Goal: Task Accomplishment & Management: Complete application form

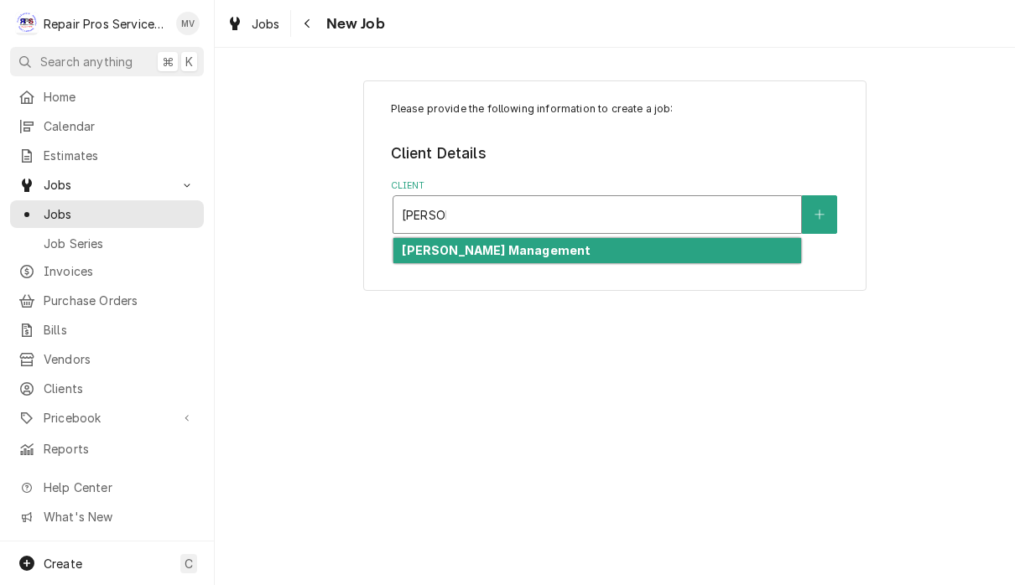
click at [621, 251] on div "[PERSON_NAME] Management" at bounding box center [597, 251] width 408 height 26
type input "SMITH"
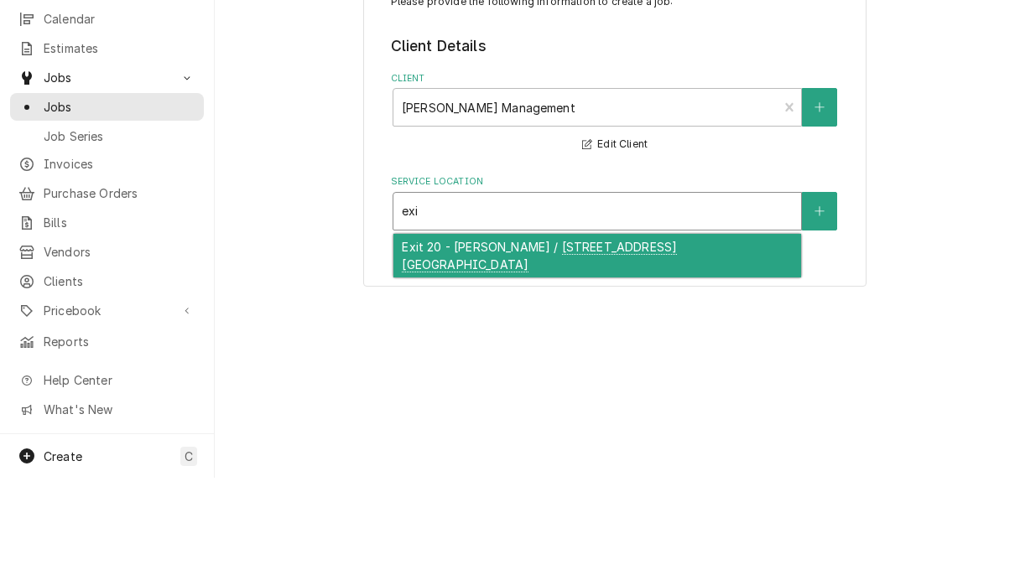
click at [580, 341] on div "Exit 20 - McDonald's / 281 Pleasant Grove Rd. SW, Cleveland, TN 37353" at bounding box center [597, 363] width 408 height 44
type input "exi"
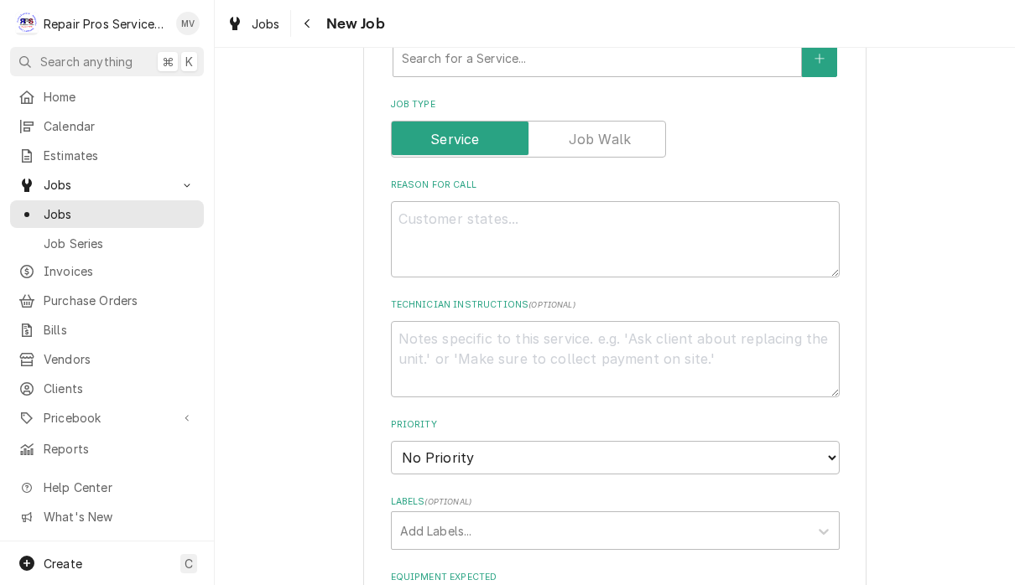
scroll to position [621, 0]
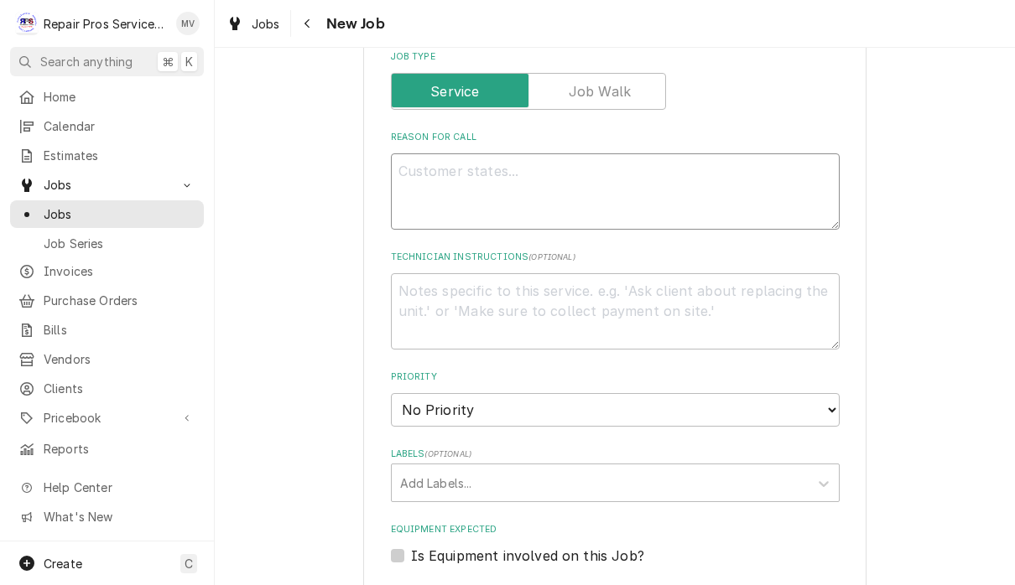
click at [647, 172] on textarea "Reason For Call" at bounding box center [615, 191] width 449 height 76
type textarea "x"
type textarea "S"
type textarea "x"
type textarea "Sl"
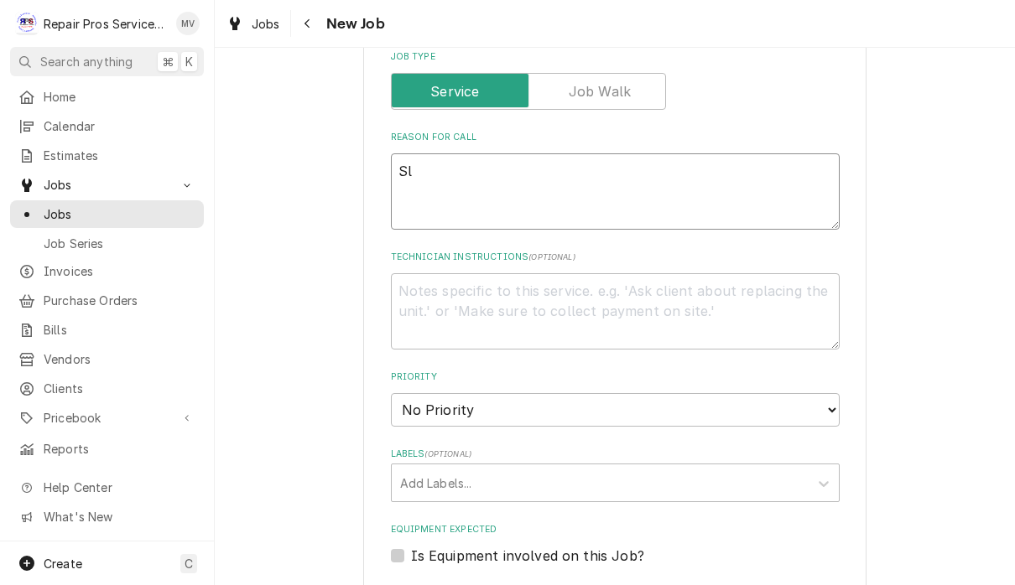
type textarea "x"
type textarea "Slu"
type textarea "x"
type textarea "Slus"
type textarea "x"
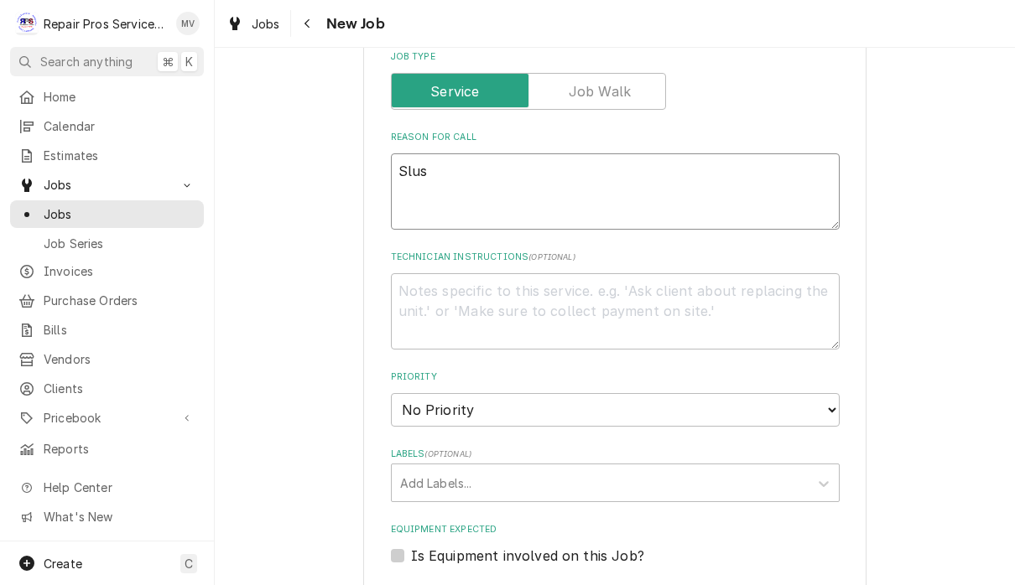
type textarea "Slush"
type textarea "x"
type textarea "Slushi"
type textarea "x"
type textarea "Slushie"
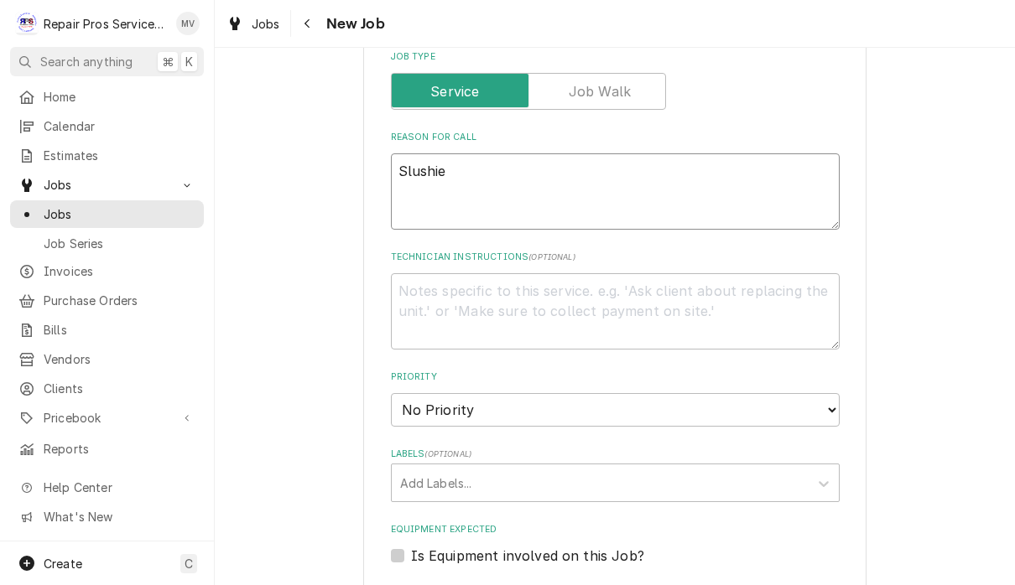
type textarea "x"
type textarea "Slushie"
type textarea "x"
type textarea "Slushie m"
type textarea "x"
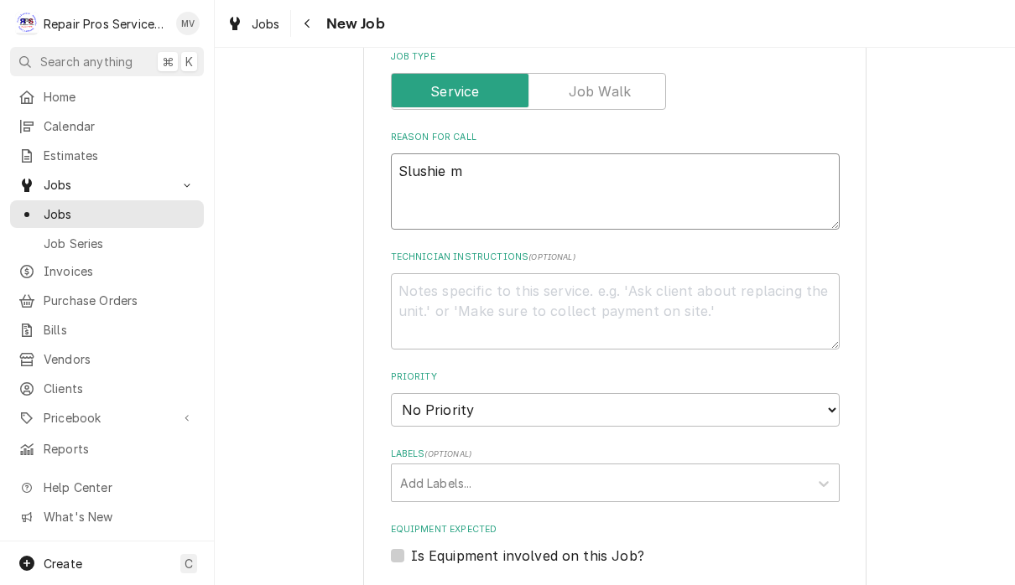
type textarea "Slushie ma"
type textarea "x"
type textarea "Slushie mac"
type textarea "x"
type textarea "Slushie mach"
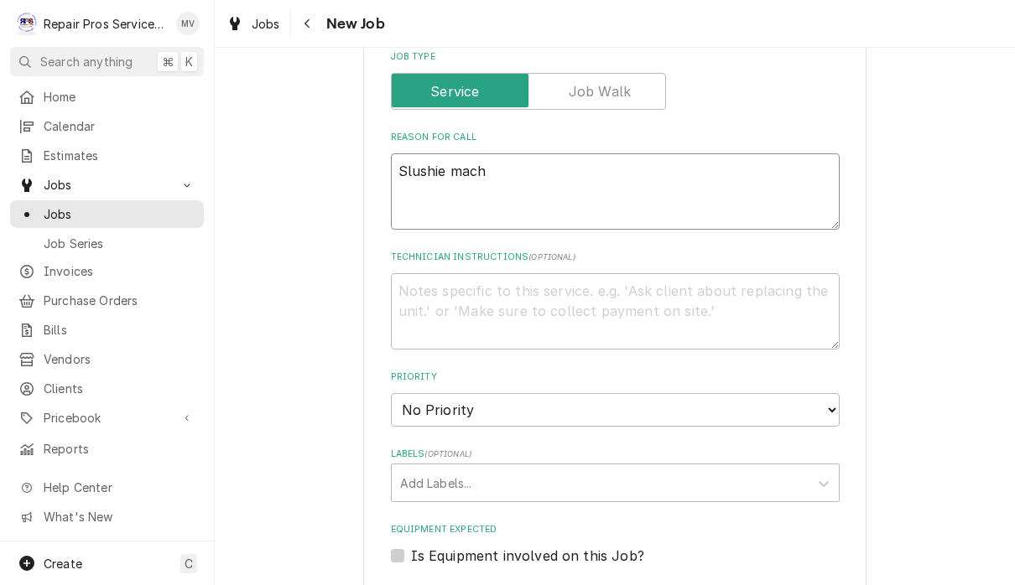
type textarea "x"
type textarea "Slushie machi"
type textarea "x"
type textarea "Slushie machin"
type textarea "x"
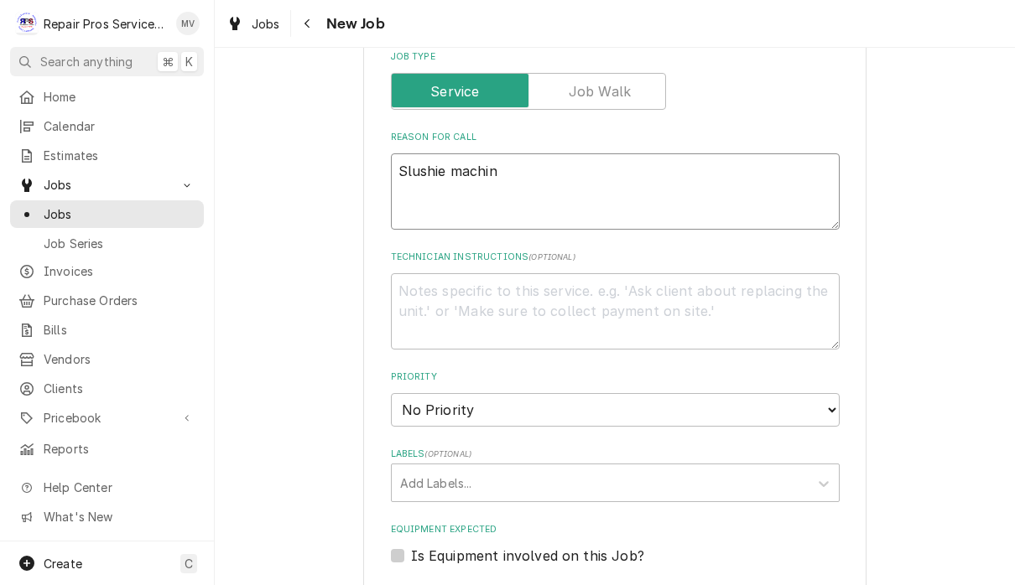
type textarea "Slushie machine"
type textarea "x"
type textarea "Slushie machine"
type textarea "x"
type textarea "Slushie machine -"
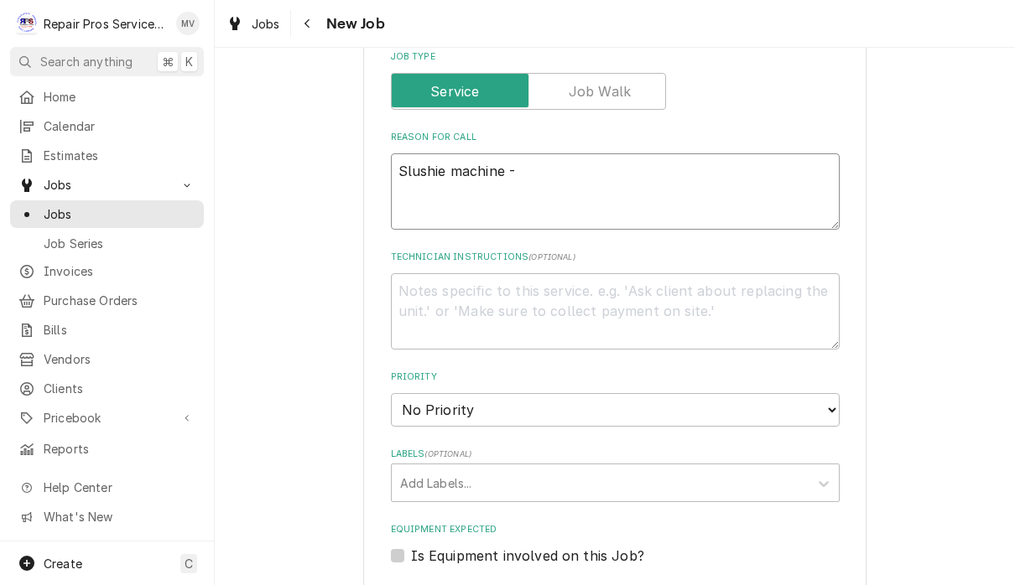
type textarea "x"
type textarea "Slushie machine -"
type textarea "x"
type textarea "Slushie machine - C"
type textarea "x"
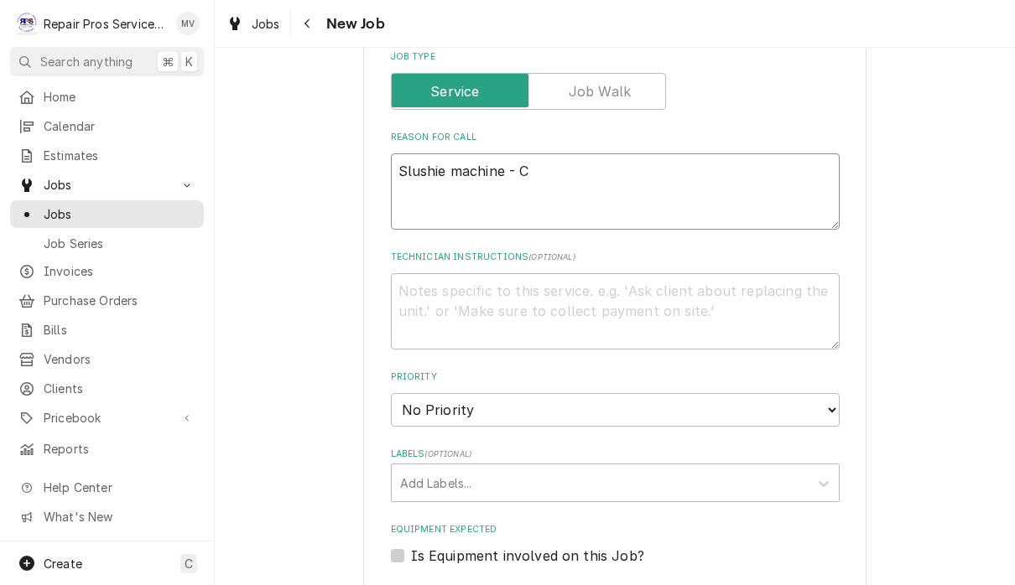
type textarea "Slushie machine - Co"
type textarea "x"
type textarea "Slushie machine - Cok"
type textarea "x"
type textarea "Slushie machine - Coke"
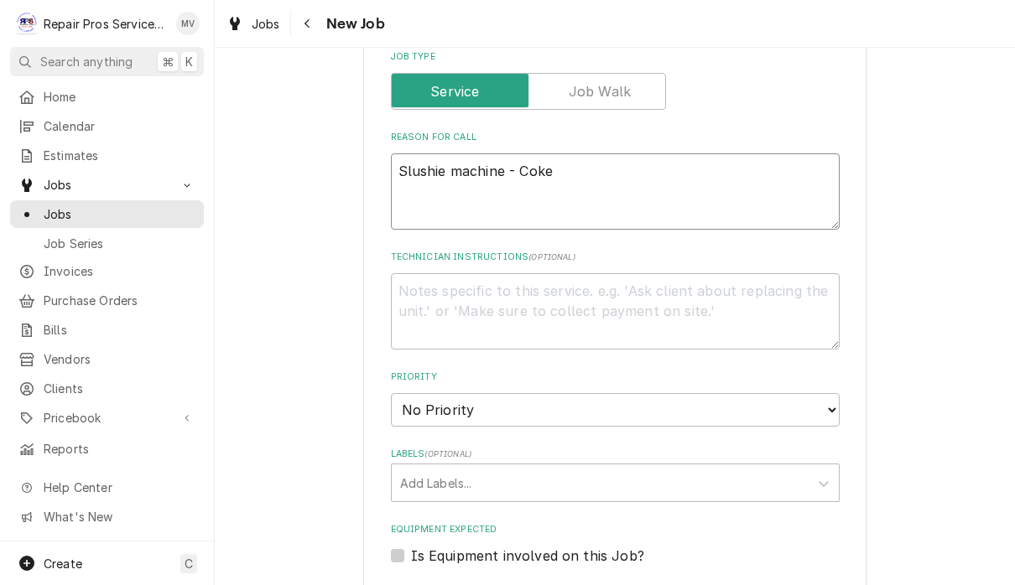
type textarea "x"
type textarea "Slushie machine - Coke"
type textarea "x"
type textarea "Slushie machine - Coke b"
type textarea "x"
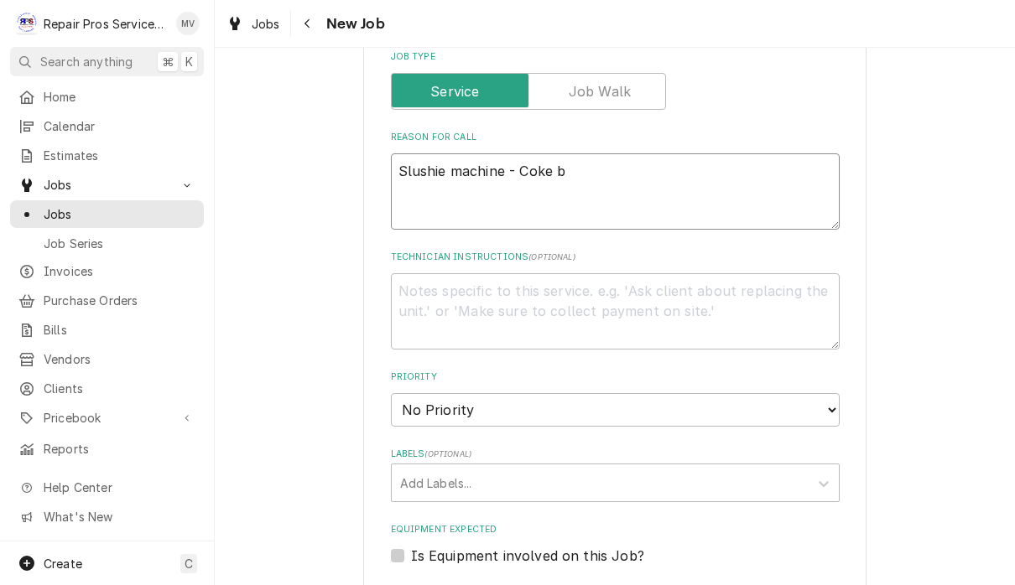
type textarea "Slushie machine - Coke ba"
type textarea "x"
type textarea "Slushie machine - Coke bar"
type textarea "x"
type textarea "Slushie machine - Coke barr"
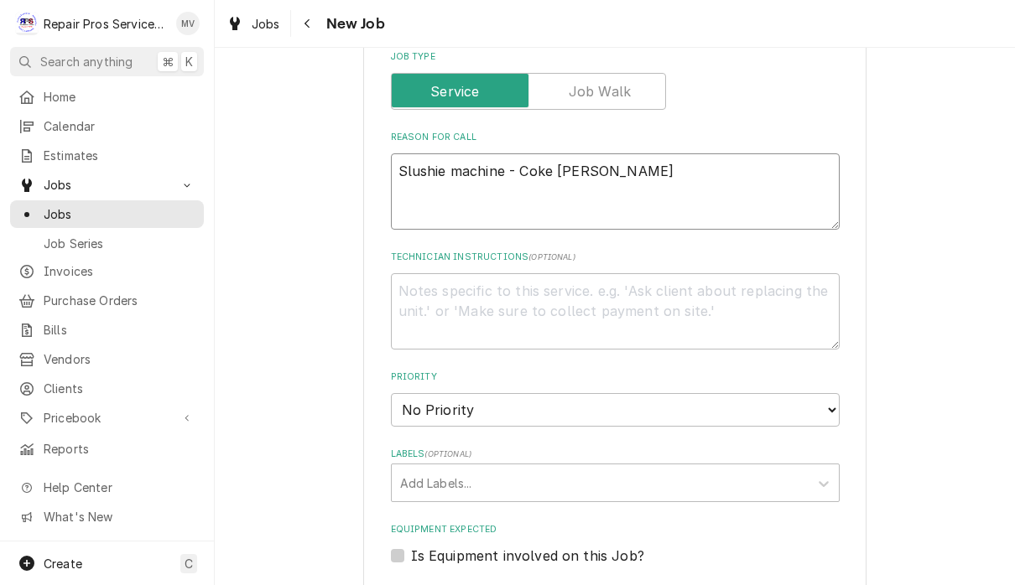
type textarea "x"
type textarea "Slushie machine - Coke barre"
type textarea "x"
type textarea "Slushie machine - Coke barrel"
type textarea "x"
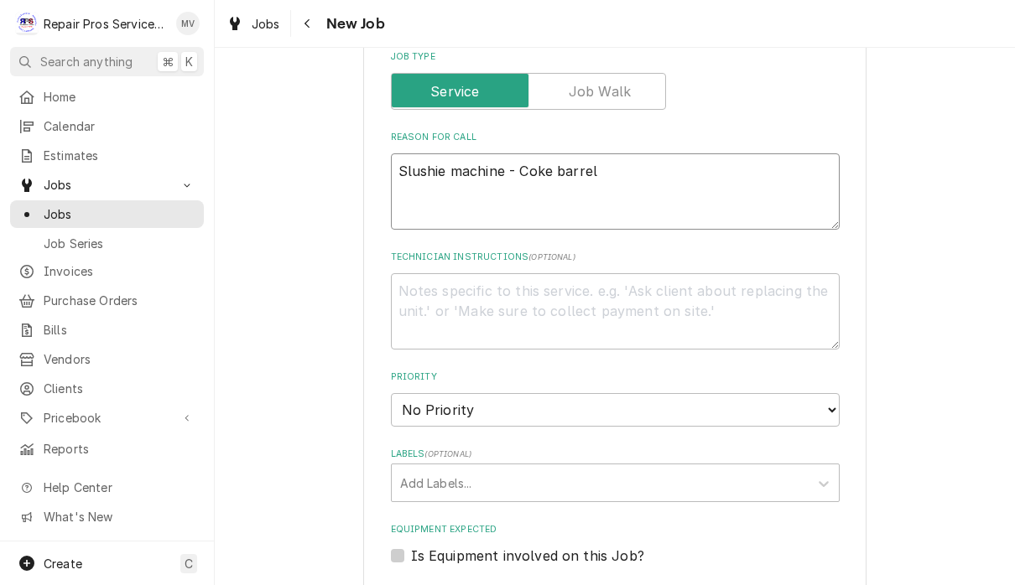
type textarea "Slushie machine - Coke barrell"
type textarea "x"
type textarea "Slushie machine - Coke barrel"
type textarea "x"
type textarea "Slushie machine - Coke barrel"
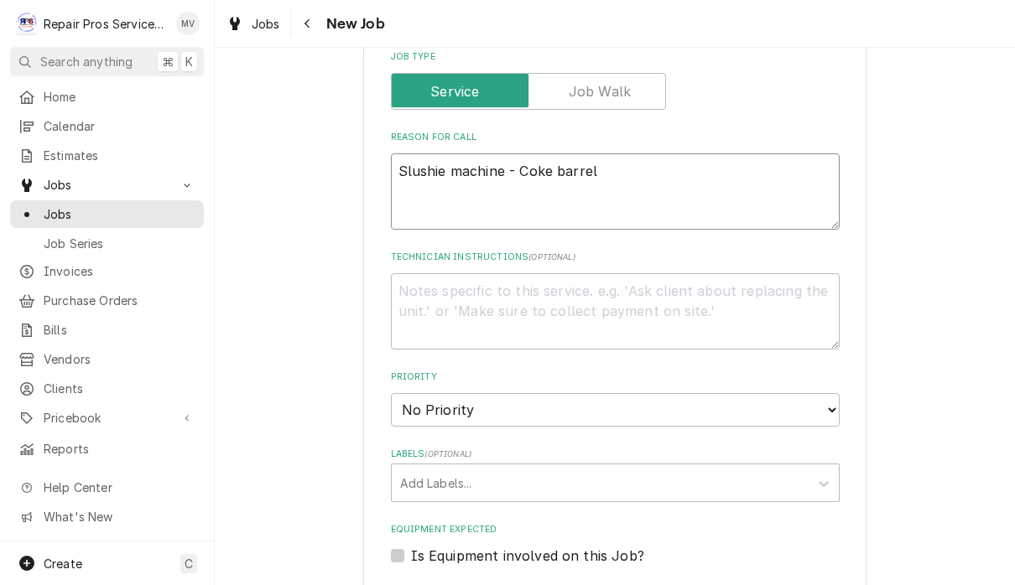
type textarea "x"
type textarea "Slushie machine - Coke barrel n"
type textarea "x"
type textarea "Slushie machine - Coke barrel no"
type textarea "x"
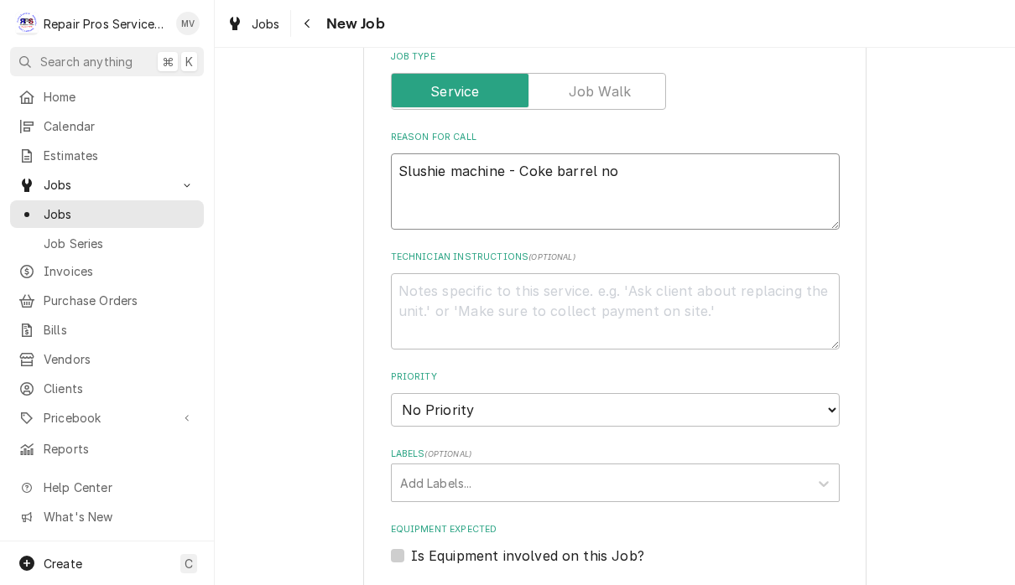
type textarea "Slushie machine - Coke barrel not"
type textarea "x"
type textarea "Slushie machine - Coke barrel not"
type textarea "x"
type textarea "Slushie machine - Coke barrel not d"
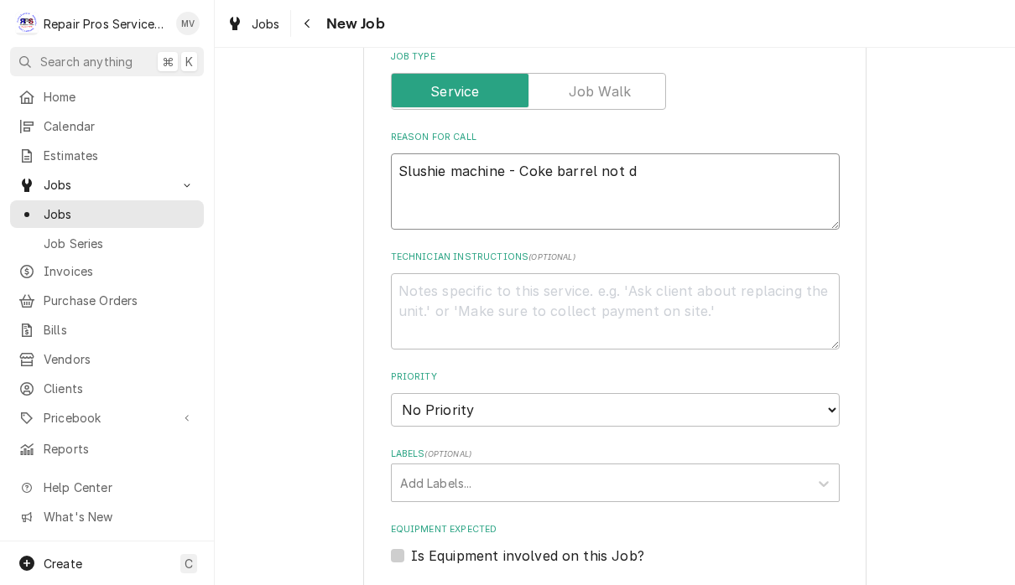
type textarea "x"
type textarea "Slushie machine - Coke barrel not di"
type textarea "x"
type textarea "Slushie machine - Coke barrel not dil"
type textarea "x"
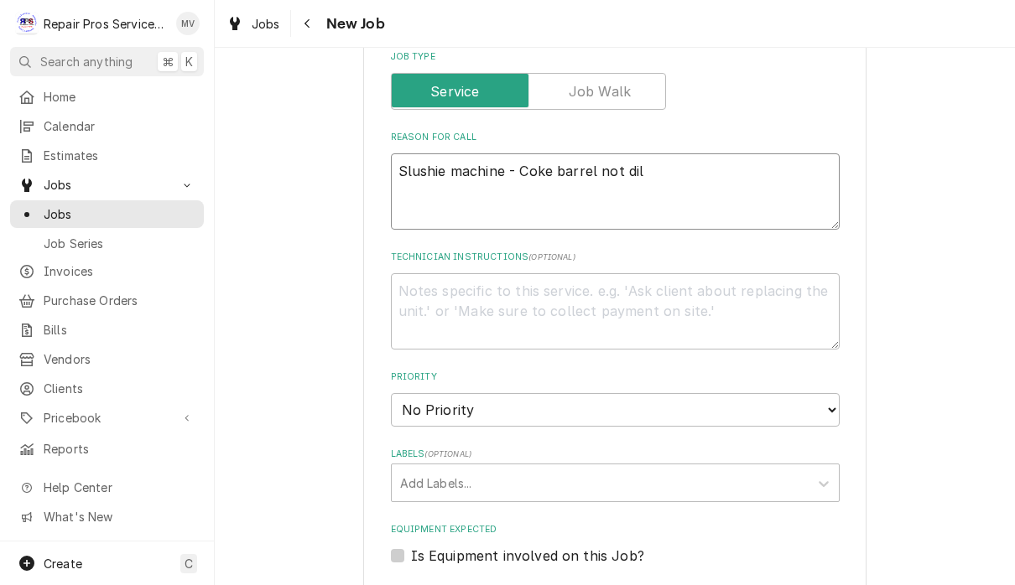
type textarea "Slushie machine - Coke barrel not dill"
type textarea "x"
type textarea "Slushie machine - Coke barrel not dilli"
type textarea "x"
type textarea "Slushie machine - Coke barrel not dillin"
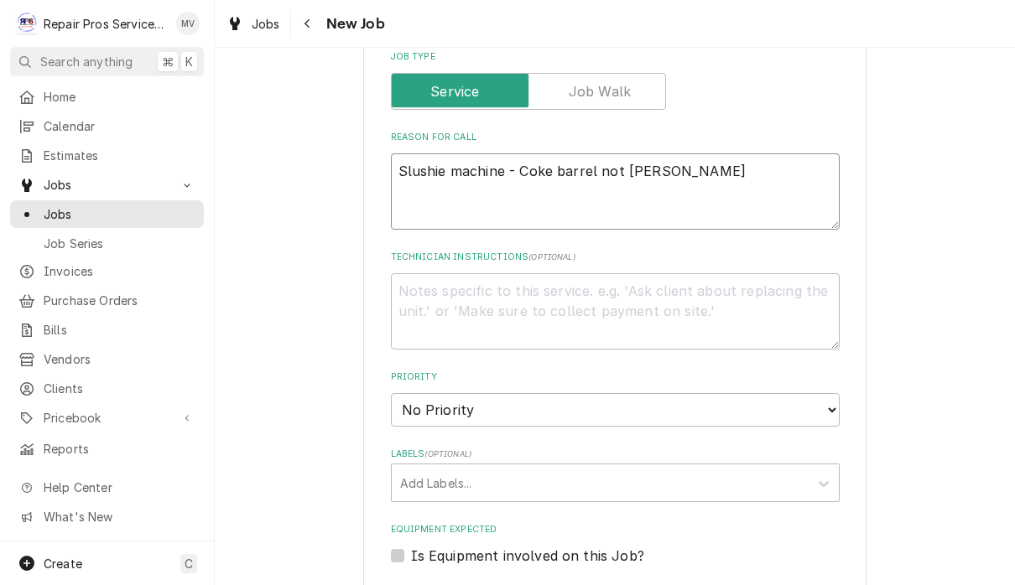
type textarea "x"
type textarea "Slushie machine - Coke barrel not dilling"
type textarea "x"
type textarea "Slushie machine - Coke barrel not illing"
type textarea "x"
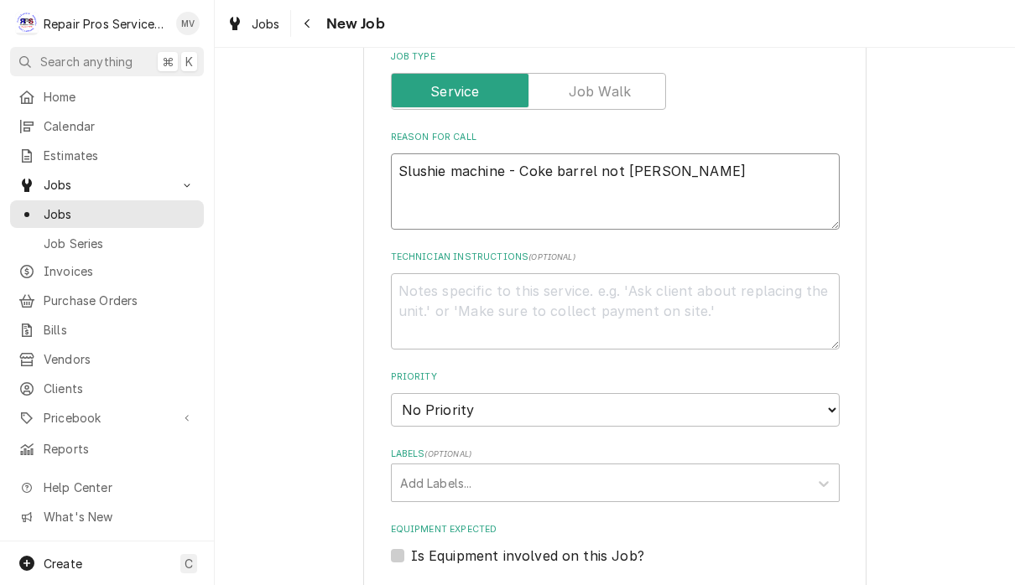
type textarea "Slushie machine - Coke barrel not filling"
type textarea "x"
type textarea "Slushie machine - Coke barrell not filling"
type textarea "x"
type textarea "Slushie machine - Coke barrel not filling"
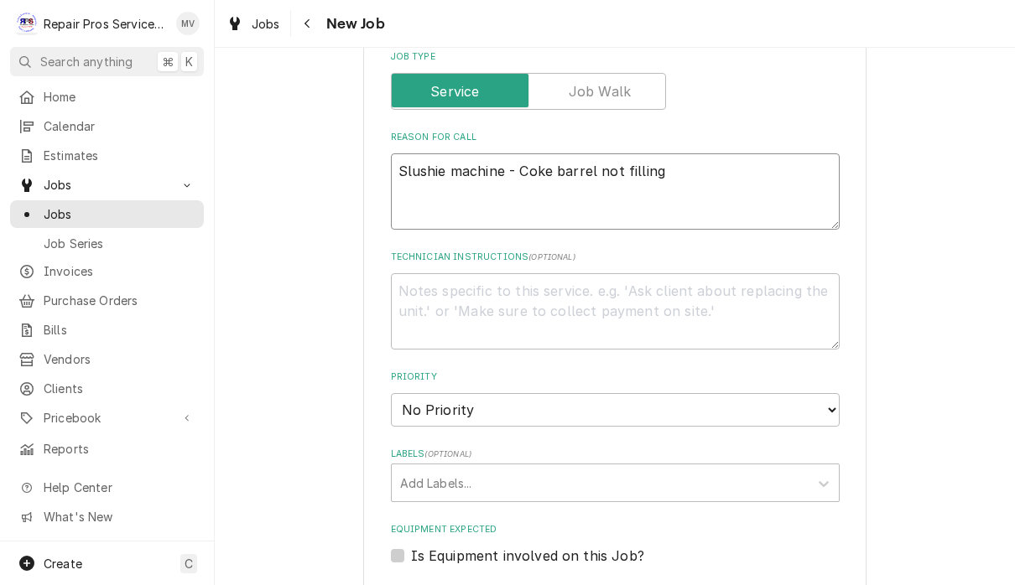
type textarea "x"
type textarea "Slushie machine - Coke barre not filling"
type textarea "x"
type textarea "Slushie machine - Coke barrel not filling"
type textarea "x"
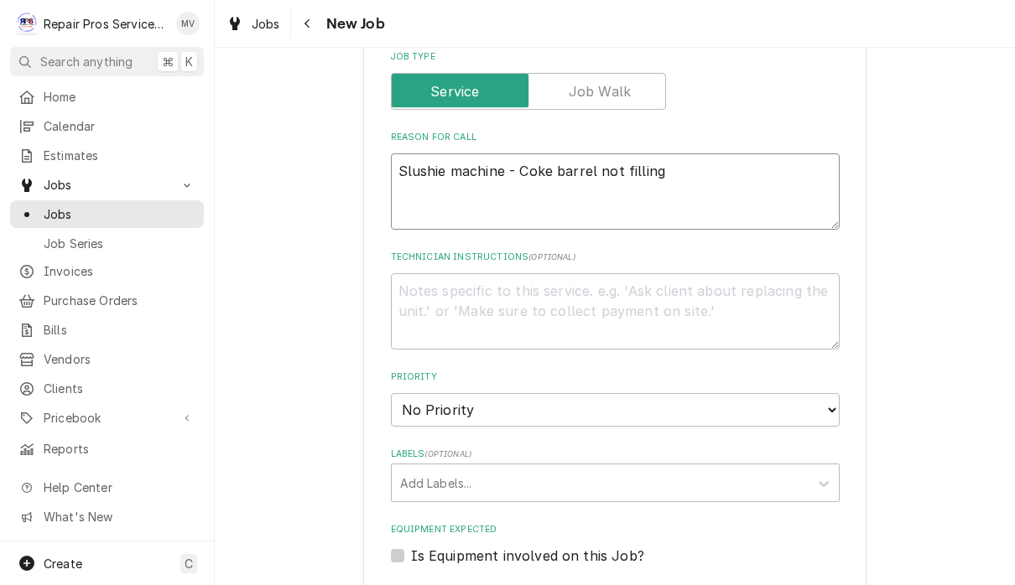
type textarea "Slushie machine - Coke barrel not filling"
type textarea "x"
type textarea "Slushie machine - Coke barrel not filling"
type textarea "x"
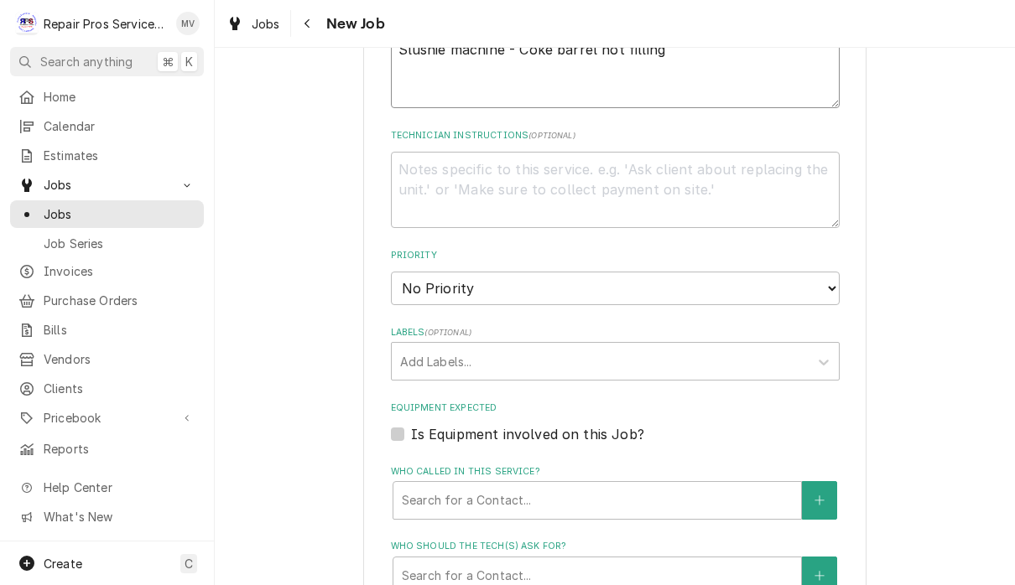
scroll to position [741, 0]
type textarea "Slushie machine - Coke barrel not filling"
click at [728, 285] on select "No Priority Urgent High Medium Low" at bounding box center [615, 290] width 449 height 34
select select "3"
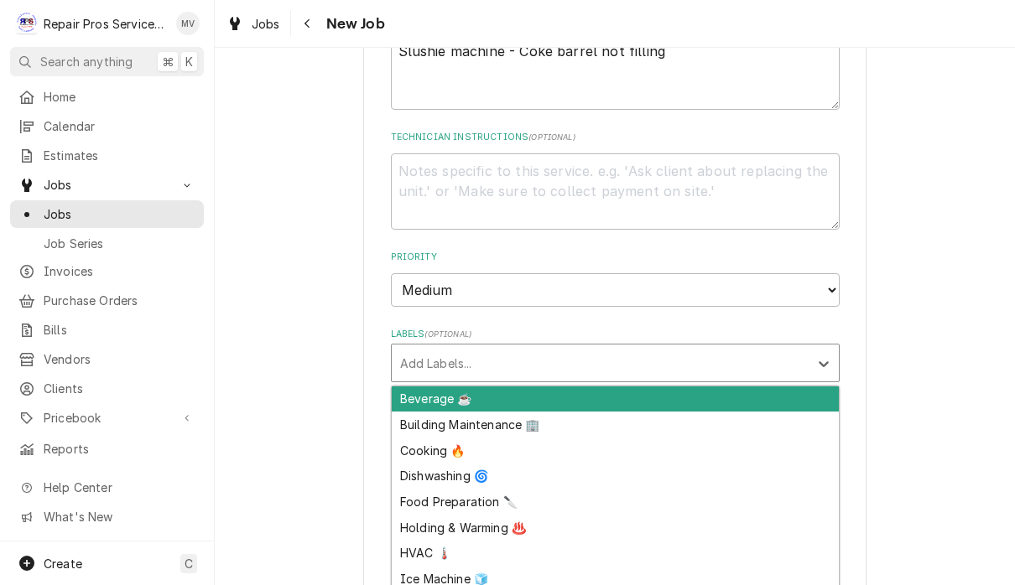
click at [549, 387] on div "Beverage ☕" at bounding box center [615, 400] width 447 height 26
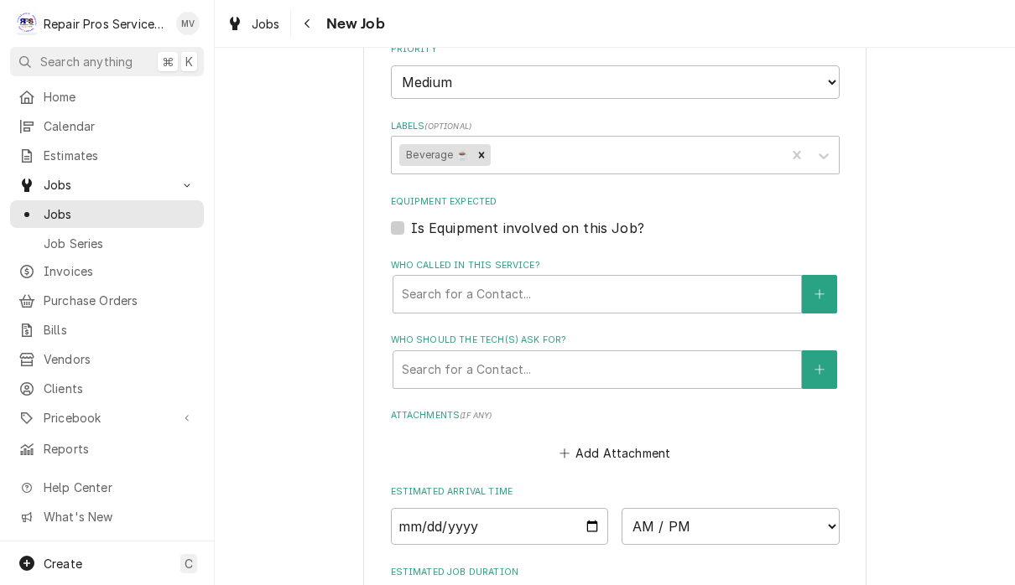
type textarea "x"
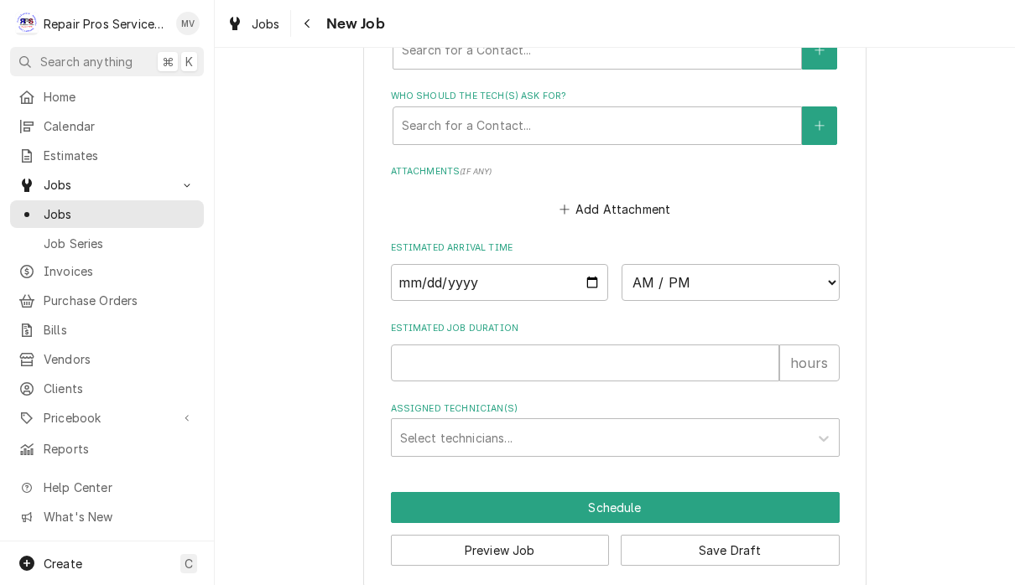
scroll to position [1192, 0]
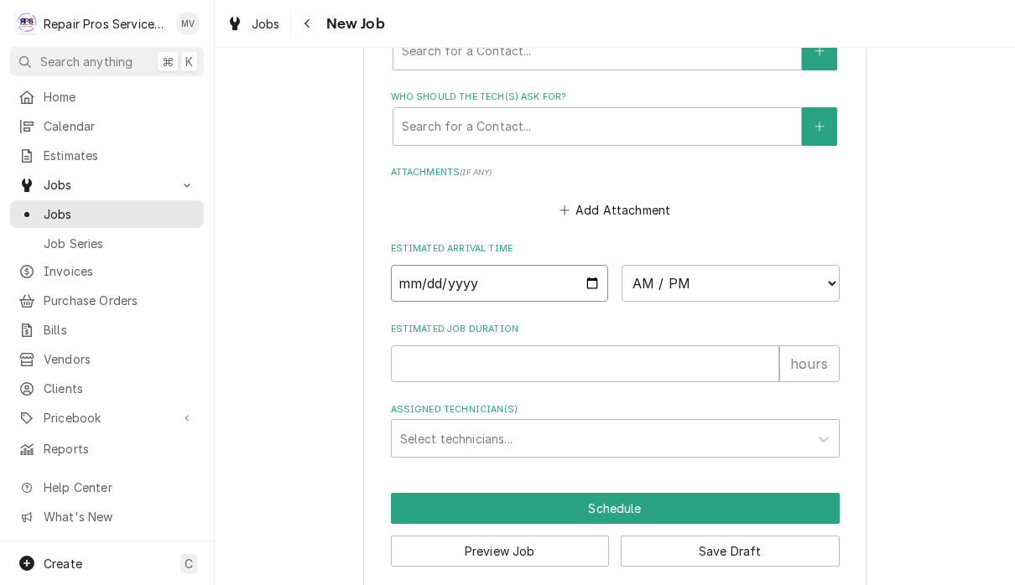
click at [420, 275] on input "Date" at bounding box center [500, 283] width 218 height 37
type input "2025-10-10"
type textarea "x"
click at [642, 265] on select "AM / PM 6:00 AM 6:15 AM 6:30 AM 6:45 AM 7:00 AM 7:15 AM 7:30 AM 7:45 AM 8:00 AM…" at bounding box center [730, 283] width 218 height 37
click at [699, 265] on select "AM / PM 6:00 AM 6:15 AM 6:30 AM 6:45 AM 7:00 AM 7:15 AM 7:30 AM 7:45 AM 8:00 AM…" at bounding box center [730, 283] width 218 height 37
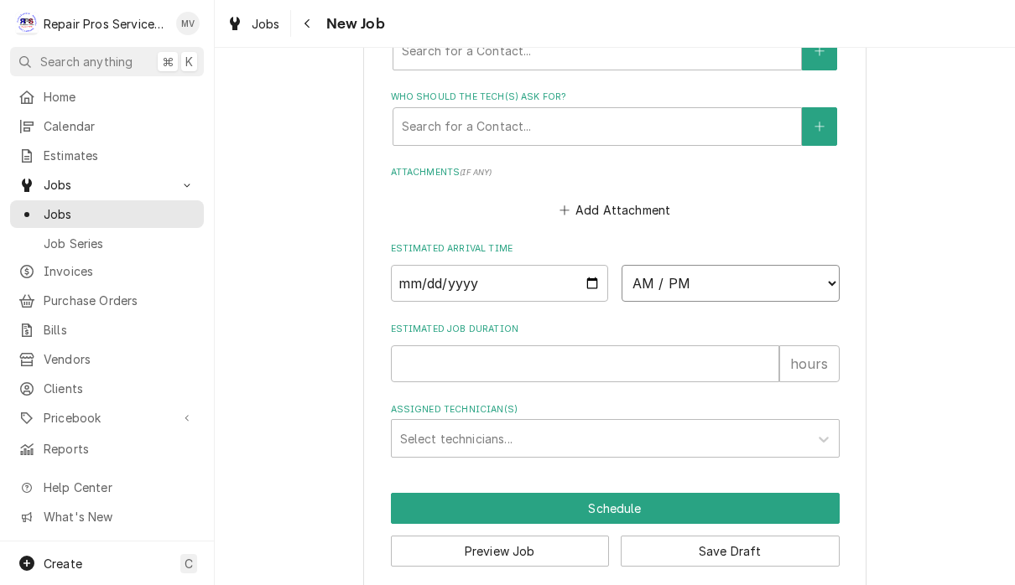
select select "12:30:00"
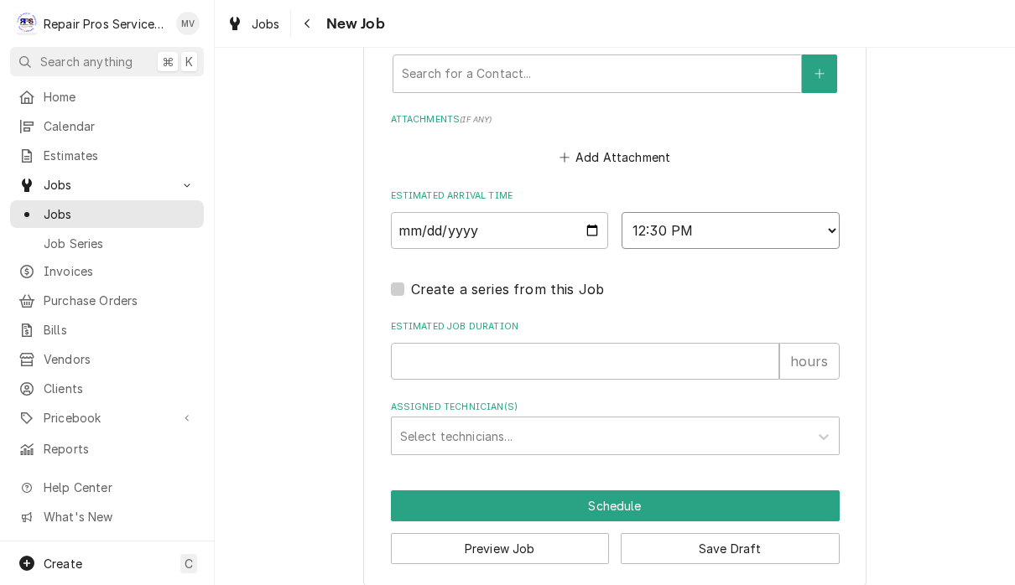
scroll to position [1242, 0]
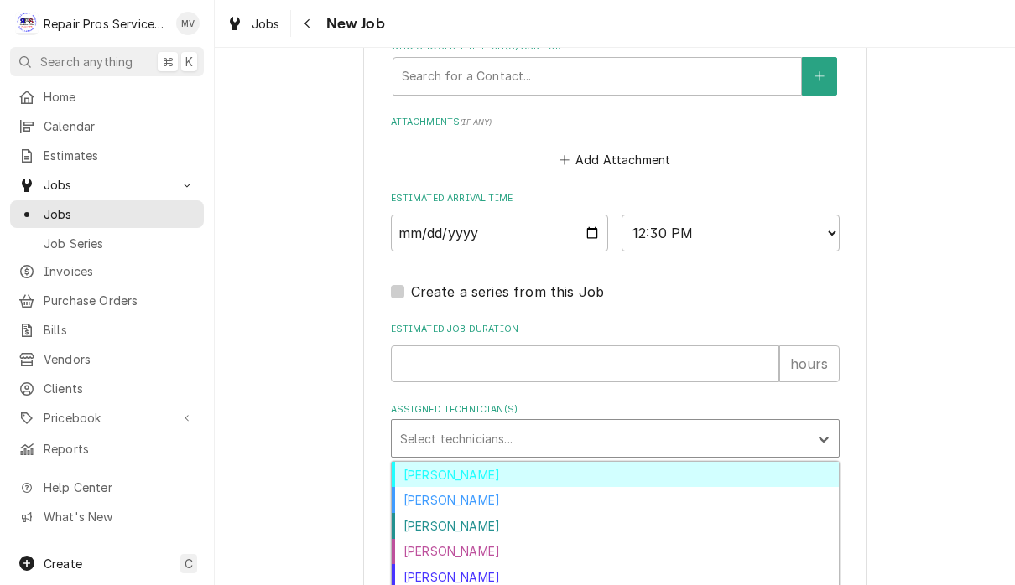
click at [529, 462] on div "Brian Volker" at bounding box center [615, 475] width 447 height 26
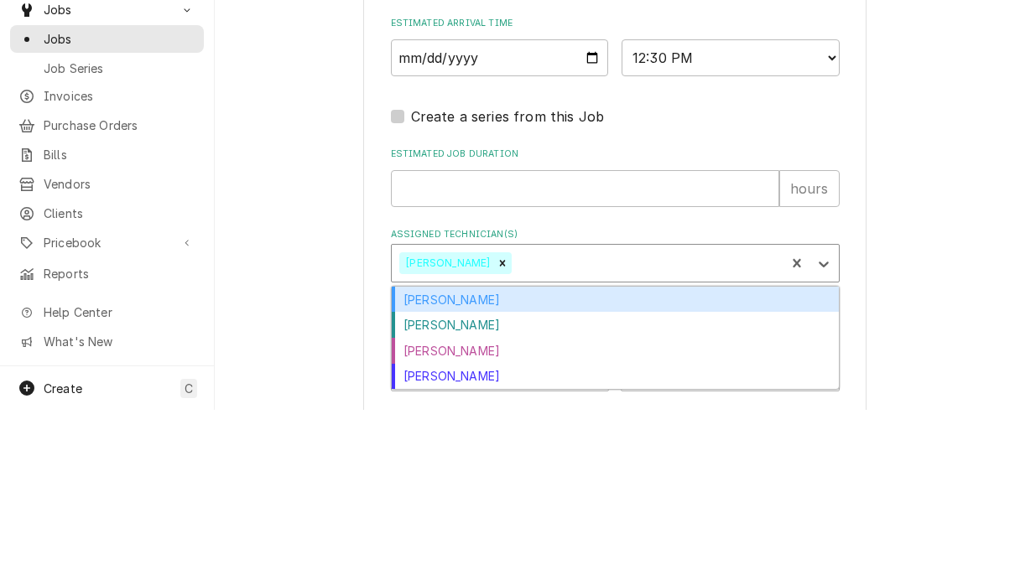
scroll to position [0, 0]
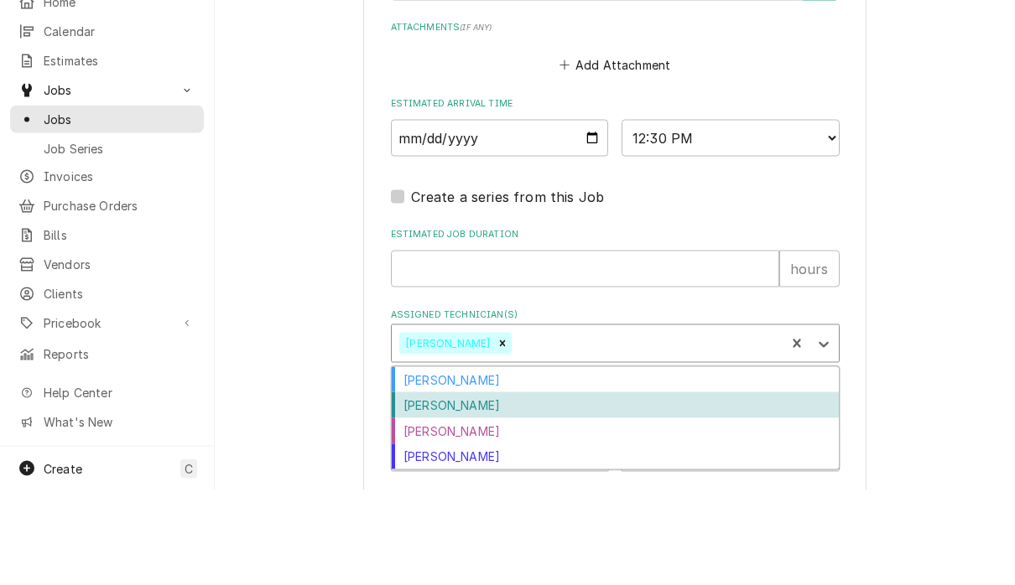
click at [551, 487] on div "Colten McCurry" at bounding box center [615, 500] width 447 height 26
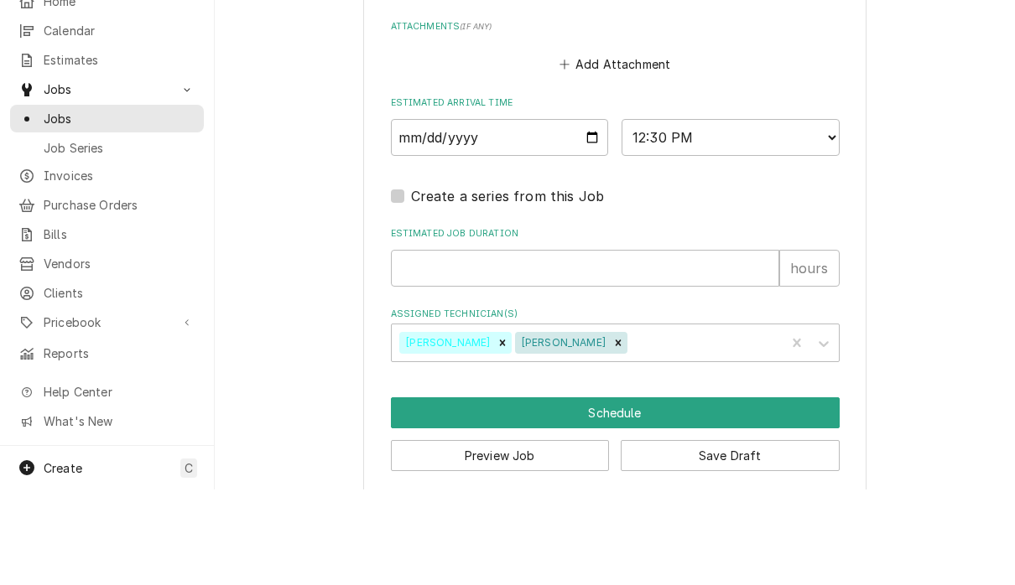
scroll to position [1, 0]
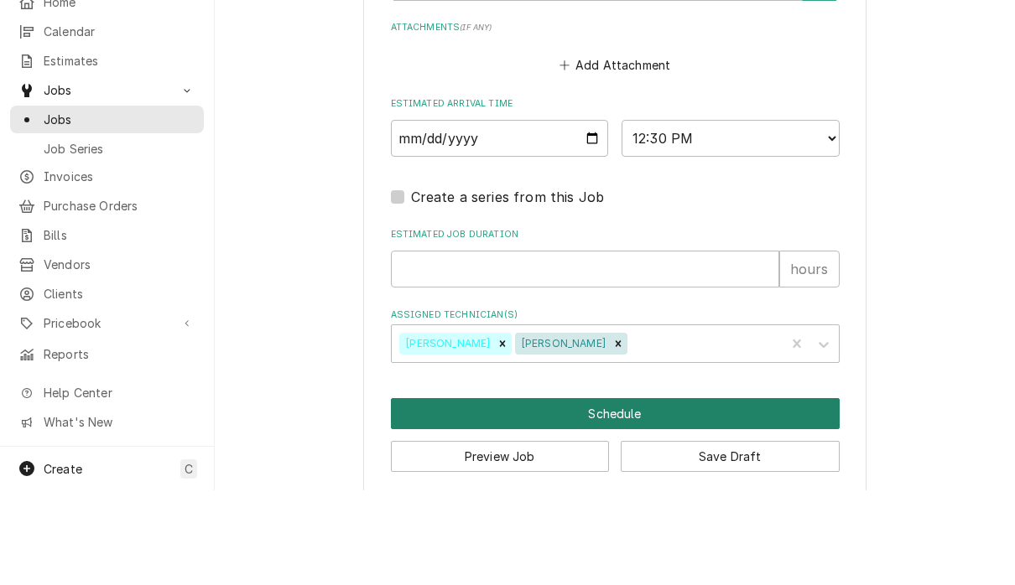
click at [648, 493] on button "Schedule" at bounding box center [615, 508] width 449 height 31
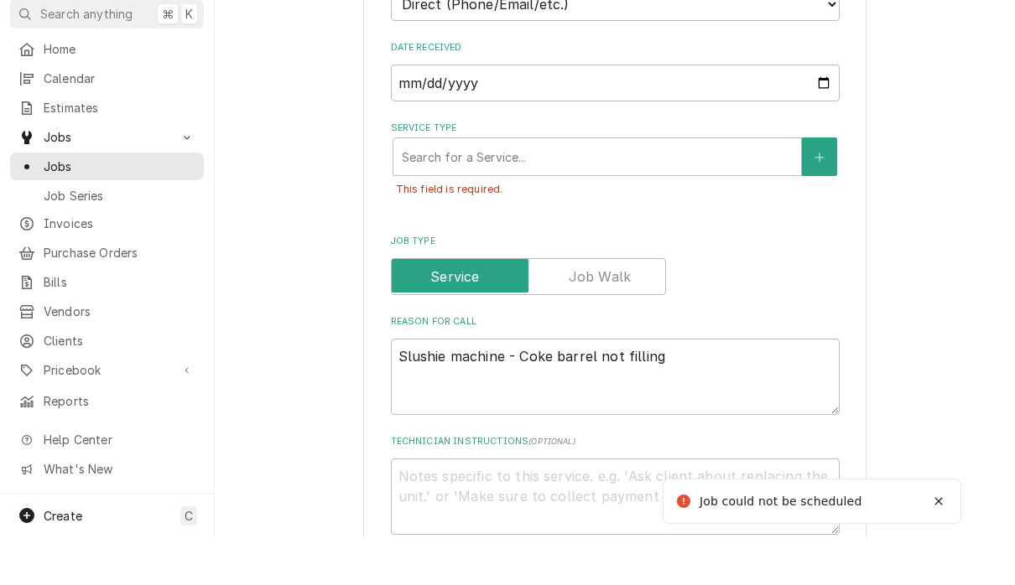
scroll to position [429, 0]
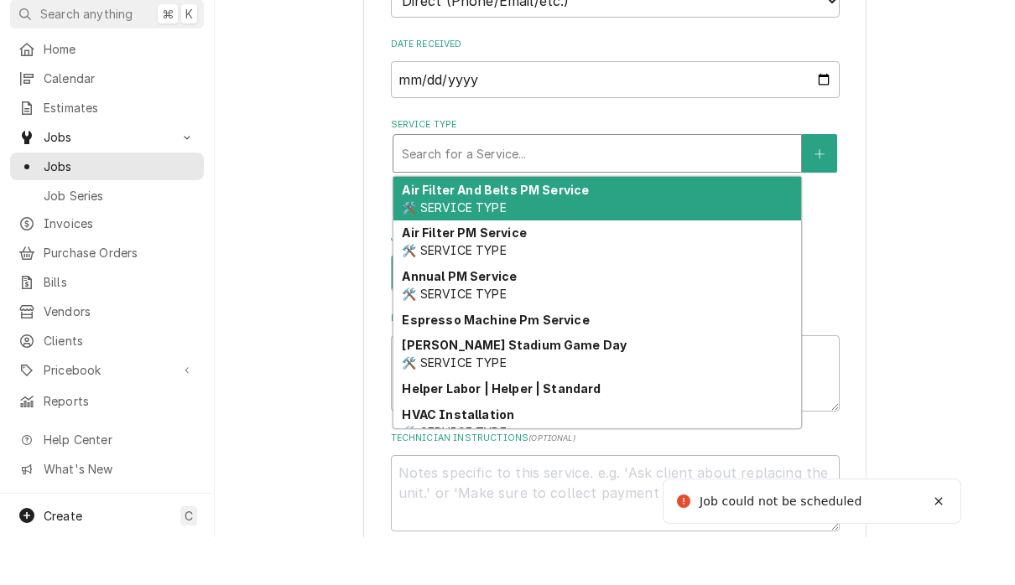
type textarea "x"
type input "d"
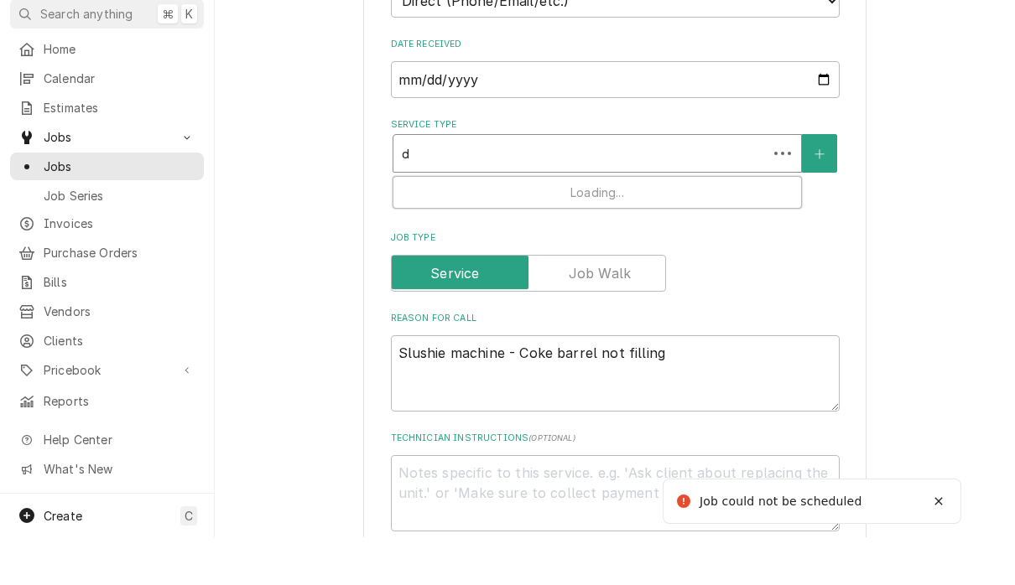
type textarea "x"
type input "di"
type textarea "x"
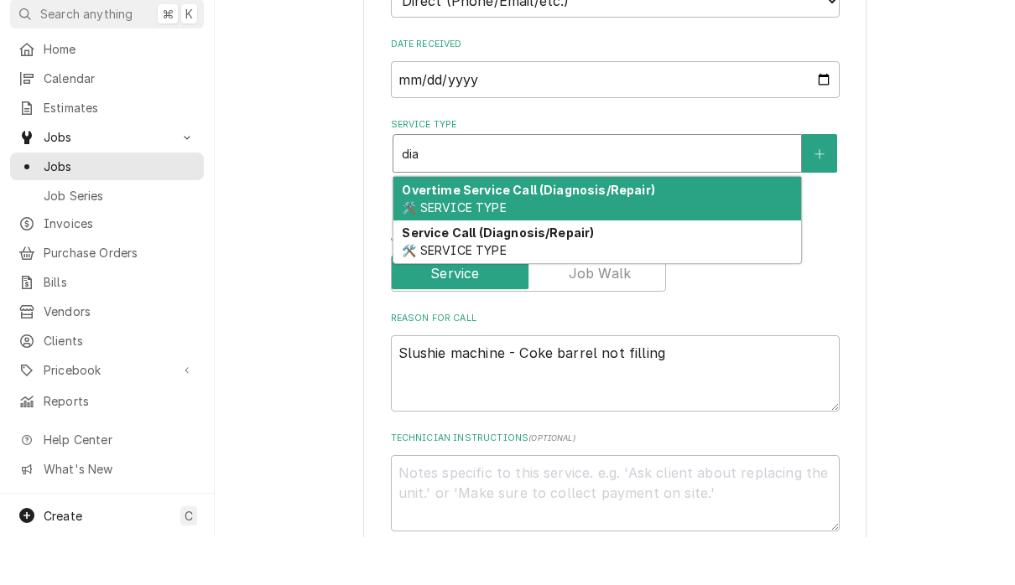
click at [546, 268] on div "Service Call (Diagnosis/Repair) 🛠️ SERVICE TYPE" at bounding box center [597, 290] width 408 height 44
type input "dia"
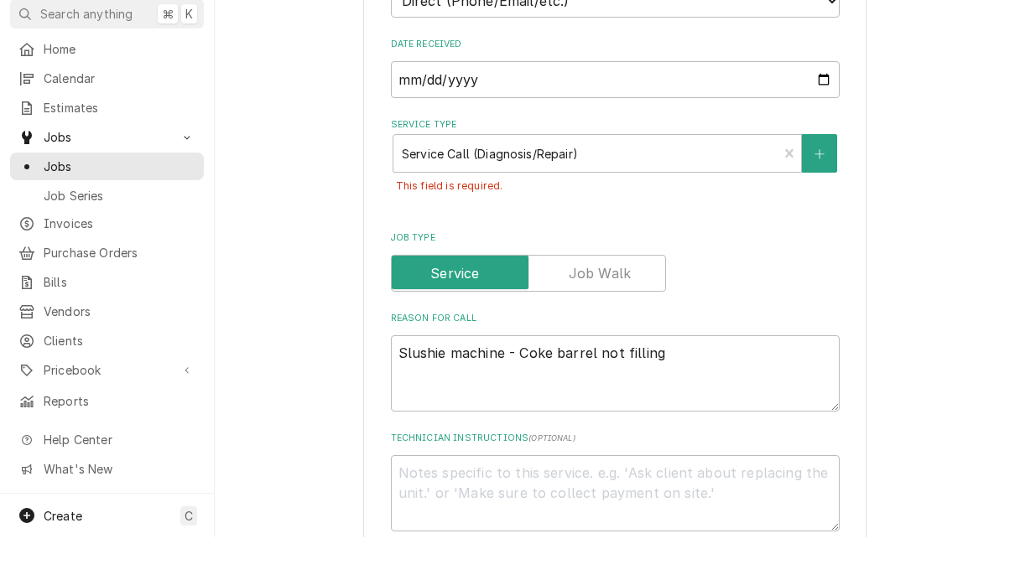
type textarea "x"
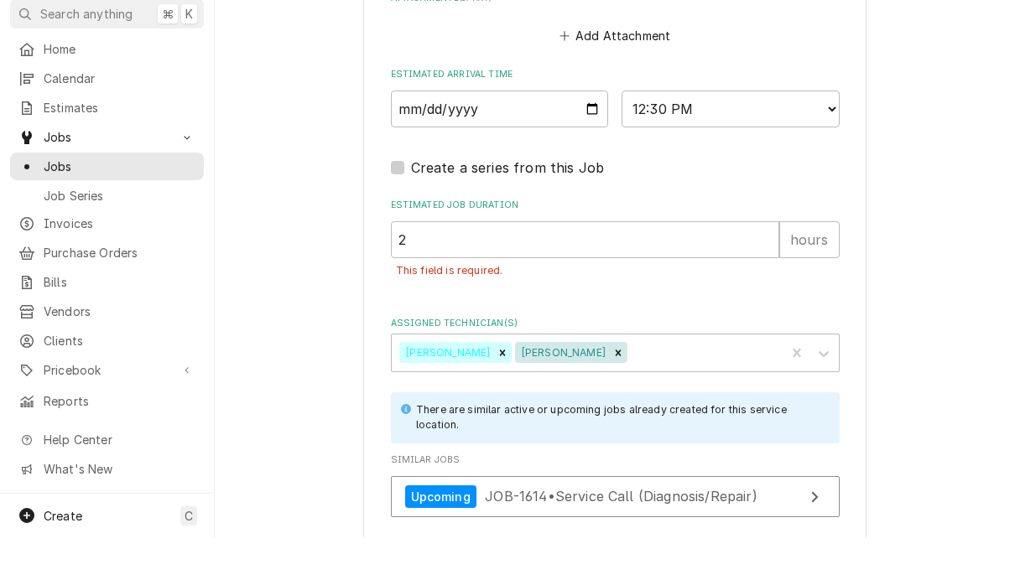
scroll to position [1385, 0]
click at [656, 138] on select "AM / PM 6:00 AM 6:15 AM 6:30 AM 6:45 AM 7:00 AM 7:15 AM 7:30 AM 7:45 AM 8:00 AM…" at bounding box center [730, 156] width 218 height 37
select select "11:15:00"
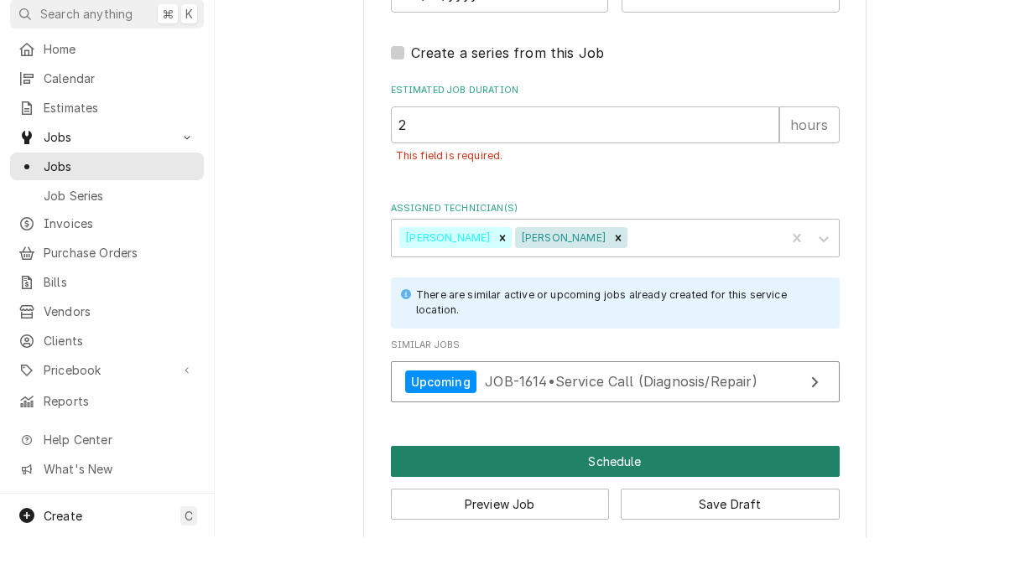
click at [610, 494] on button "Schedule" at bounding box center [615, 509] width 449 height 31
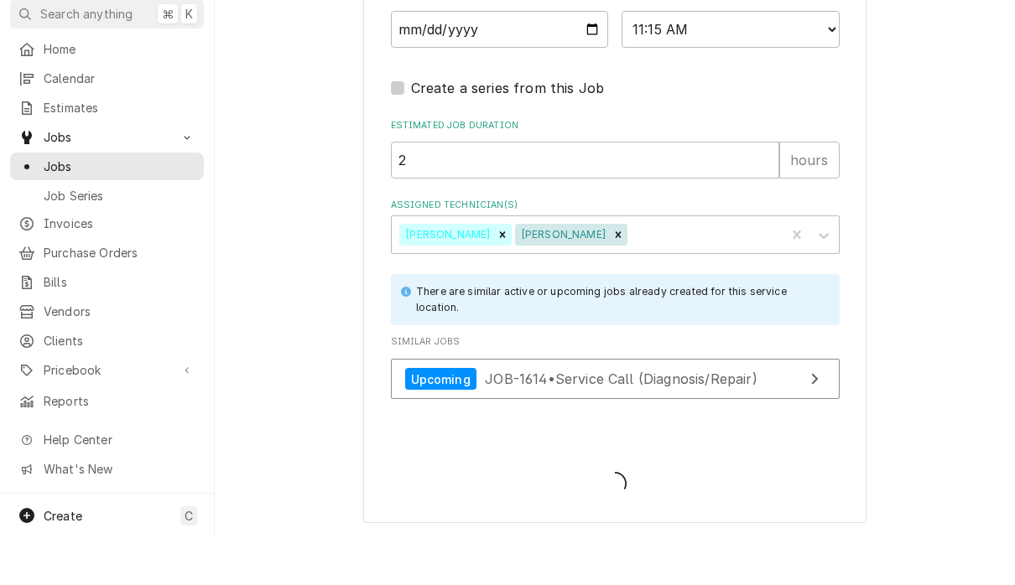
scroll to position [1407, 0]
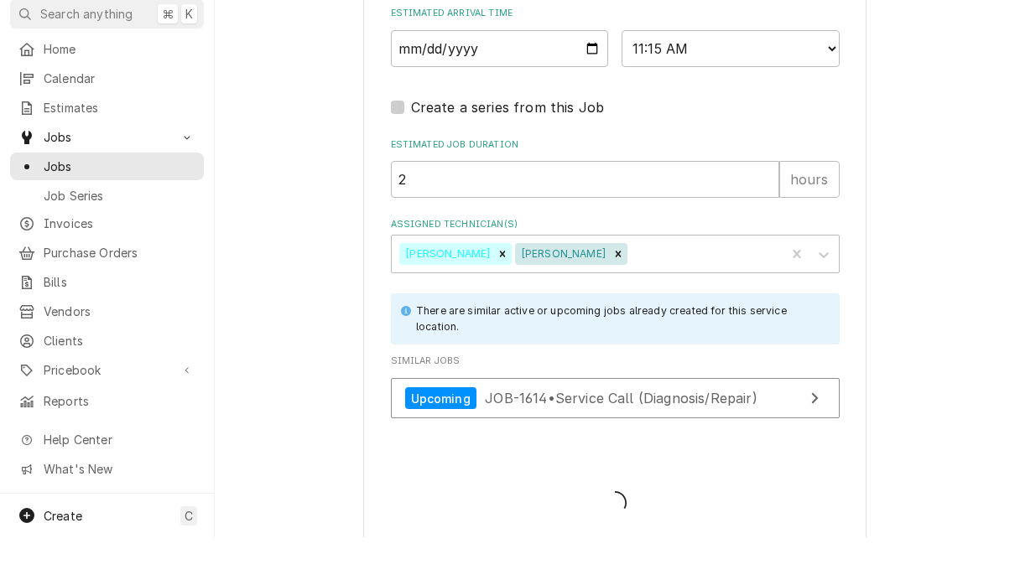
type textarea "x"
